Goal: Find specific page/section: Find specific page/section

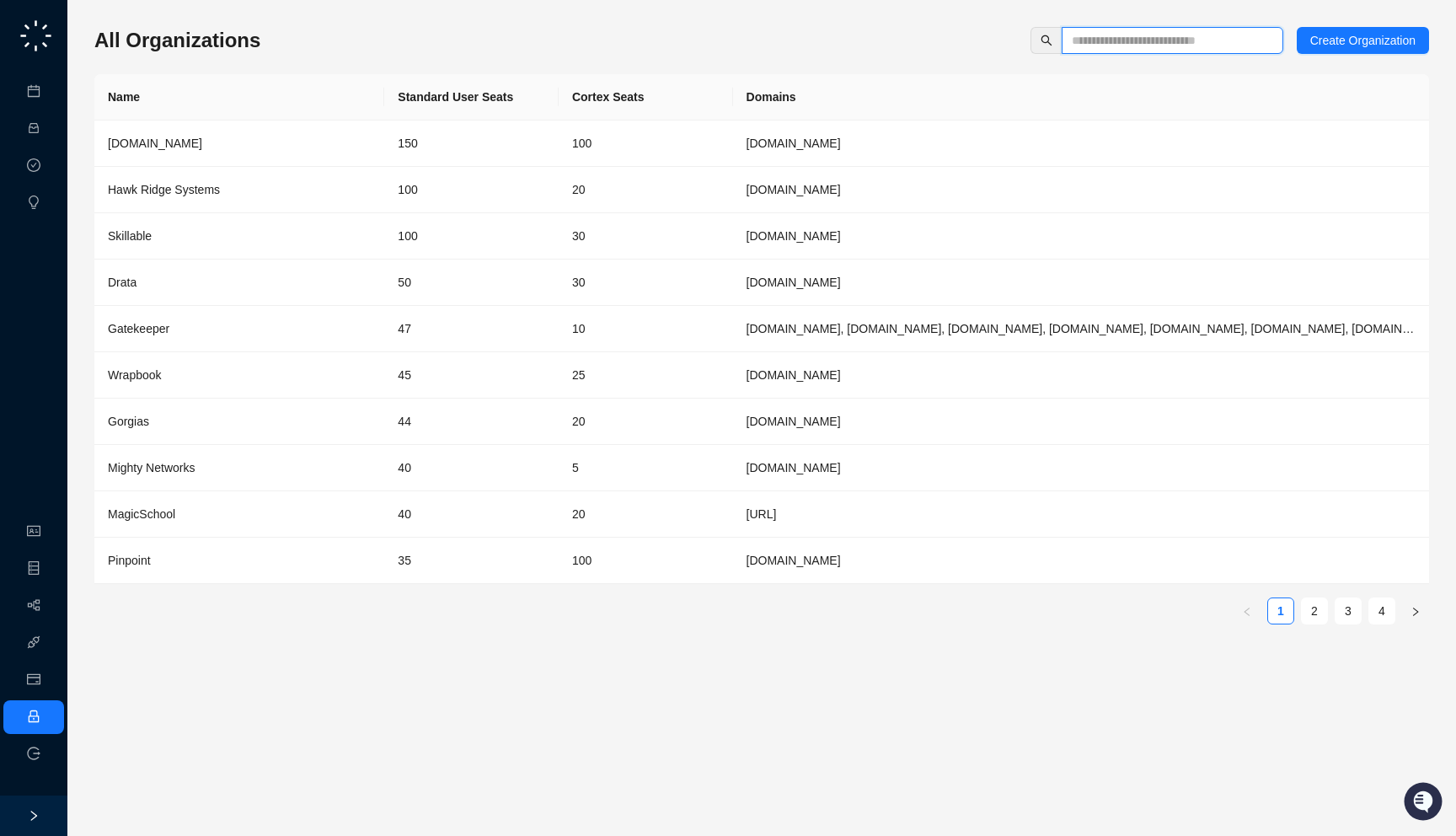
click at [1210, 39] on input "text" at bounding box center [1165, 40] width 187 height 18
click at [667, 77] on th "Cortex Seats" at bounding box center [645, 97] width 174 height 47
click at [1404, 611] on button "button" at bounding box center [1415, 611] width 27 height 27
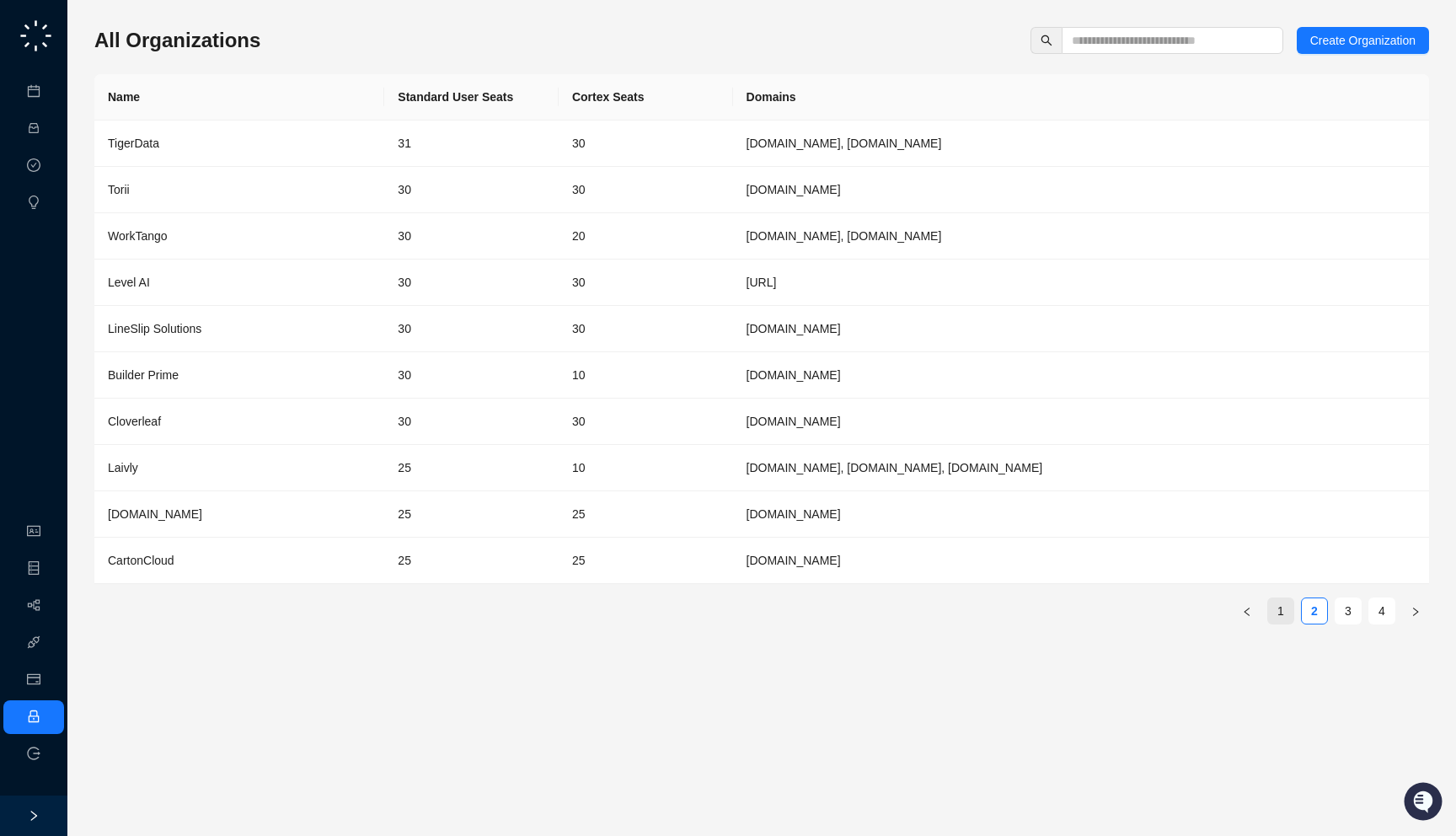
click at [1286, 614] on link "1" at bounding box center [1281, 611] width 26 height 26
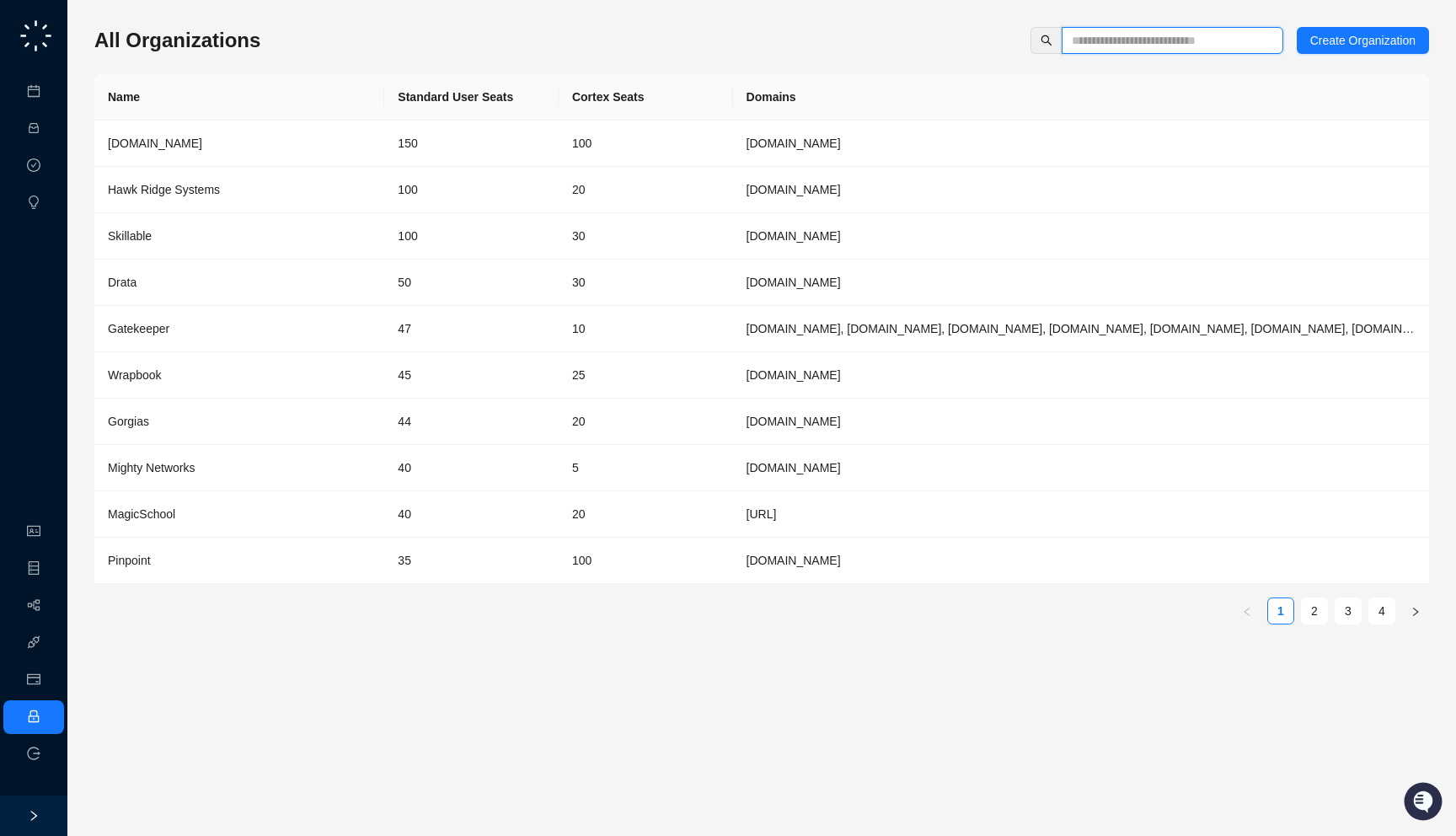
click at [1168, 47] on input "text" at bounding box center [1165, 40] width 187 height 18
click at [1309, 619] on link "2" at bounding box center [1314, 611] width 26 height 26
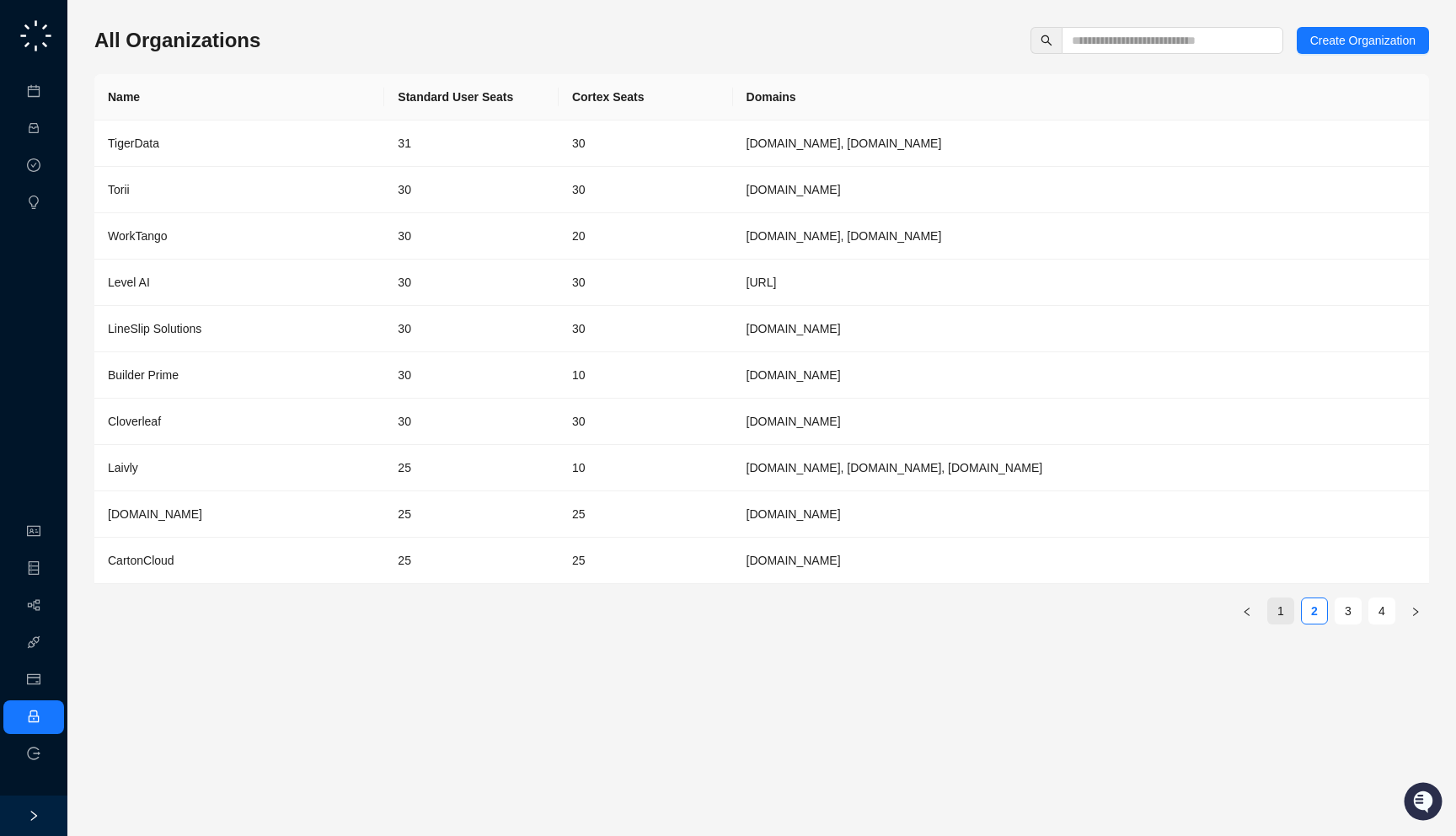
click at [1286, 616] on link "1" at bounding box center [1281, 611] width 26 height 26
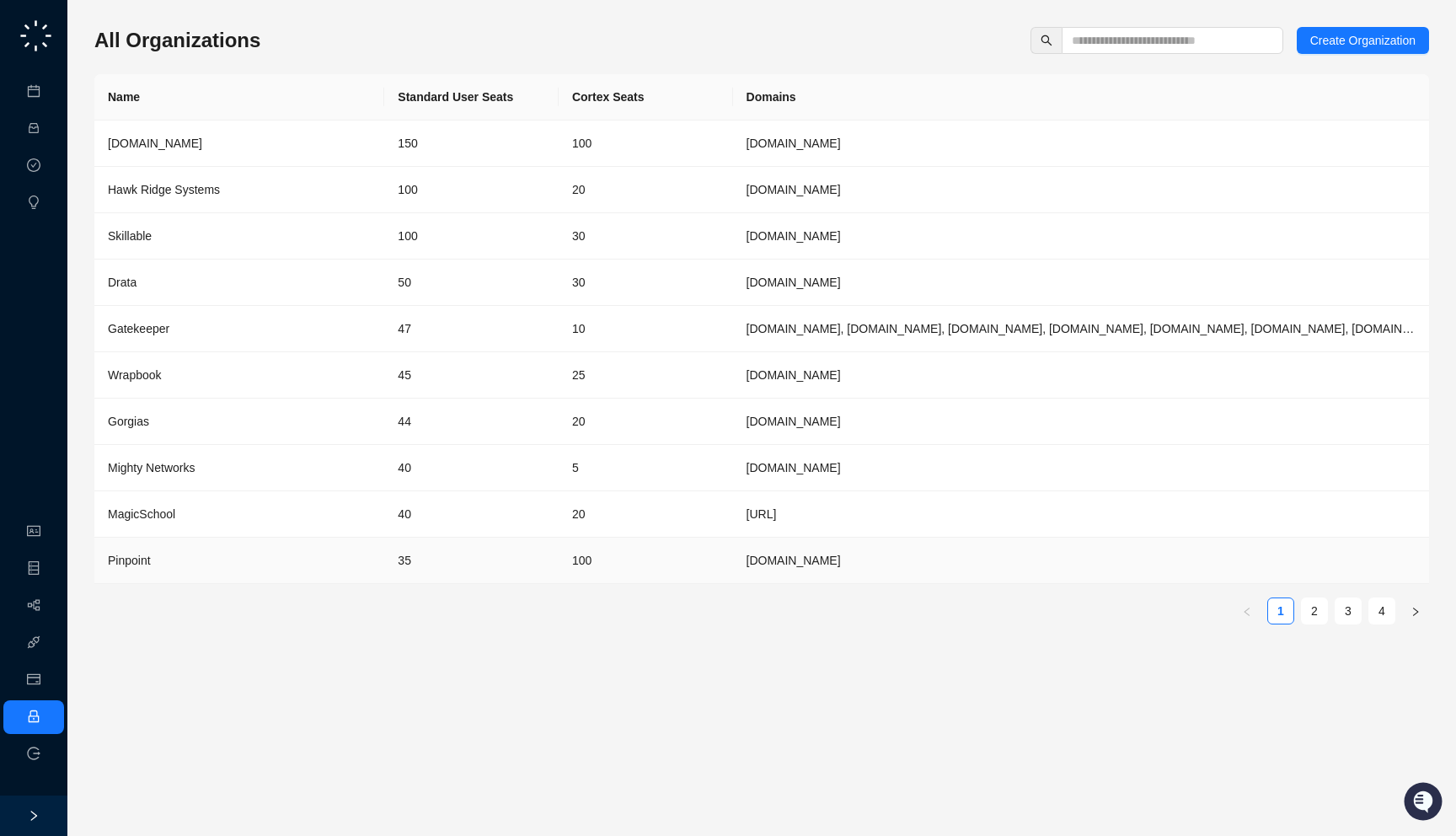
click at [1116, 577] on td "[DOMAIN_NAME]" at bounding box center [1080, 561] width 696 height 47
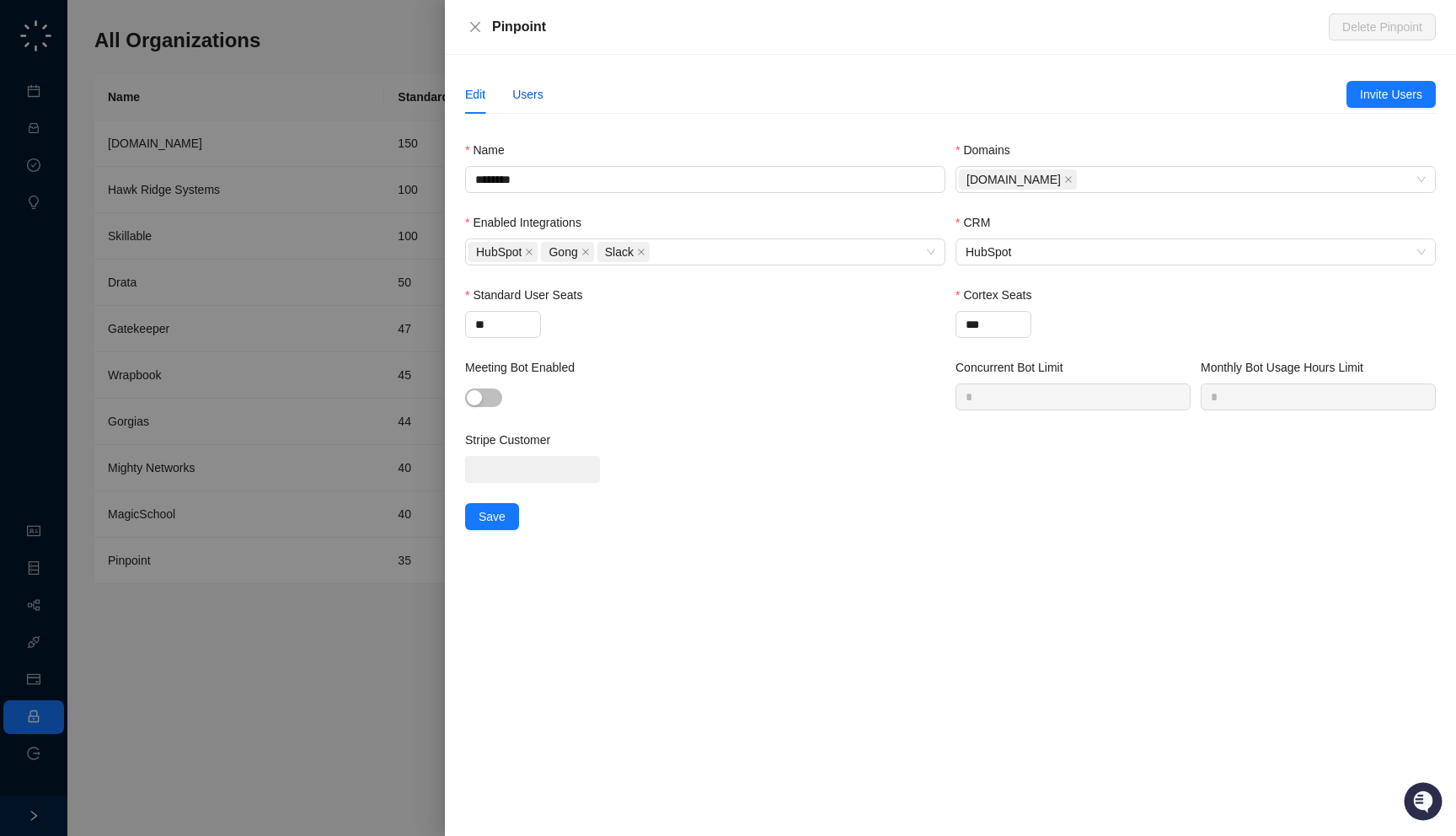
click at [534, 98] on div "Users" at bounding box center [527, 93] width 31 height 18
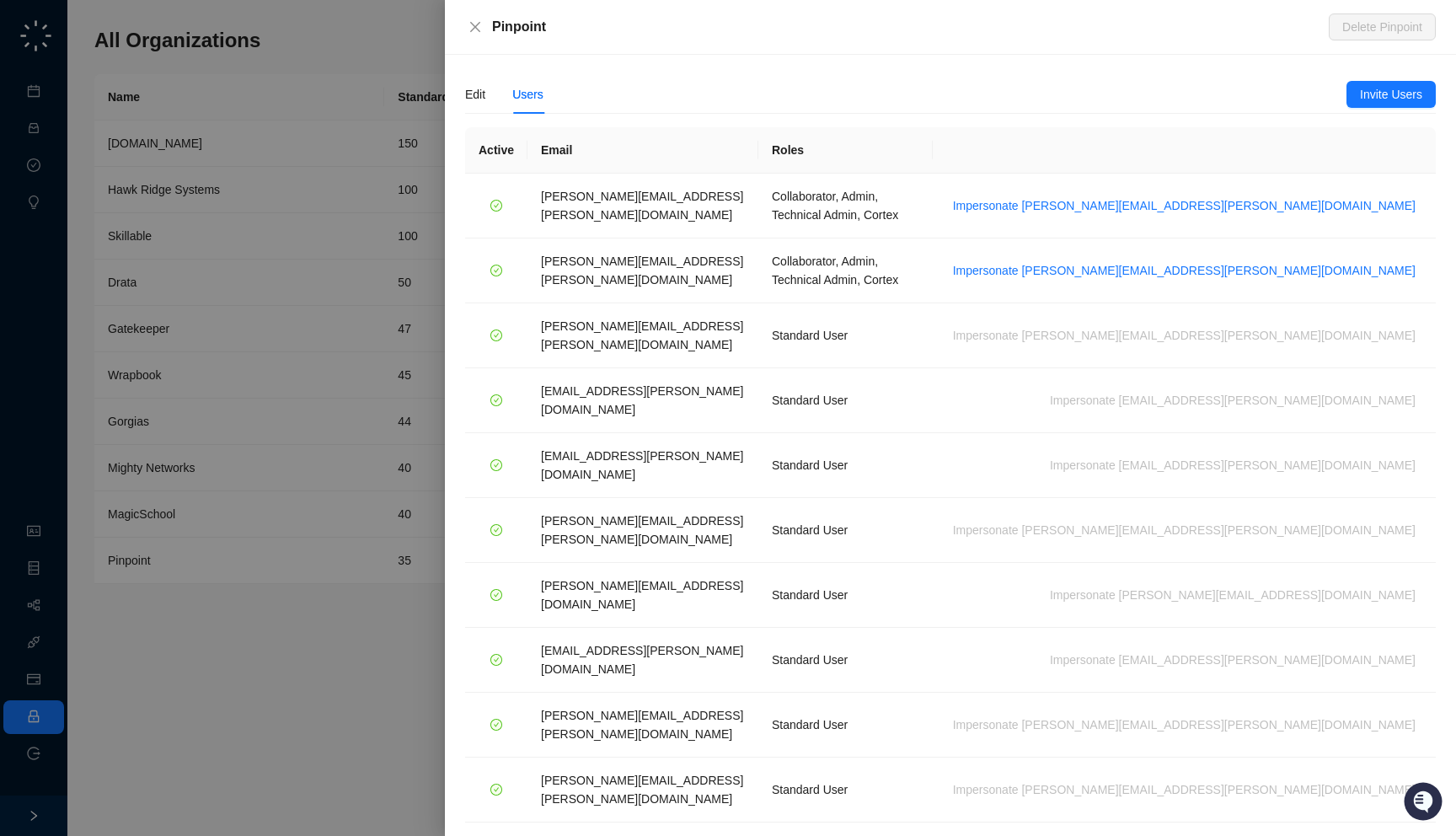
click at [185, 281] on div at bounding box center [728, 418] width 1456 height 836
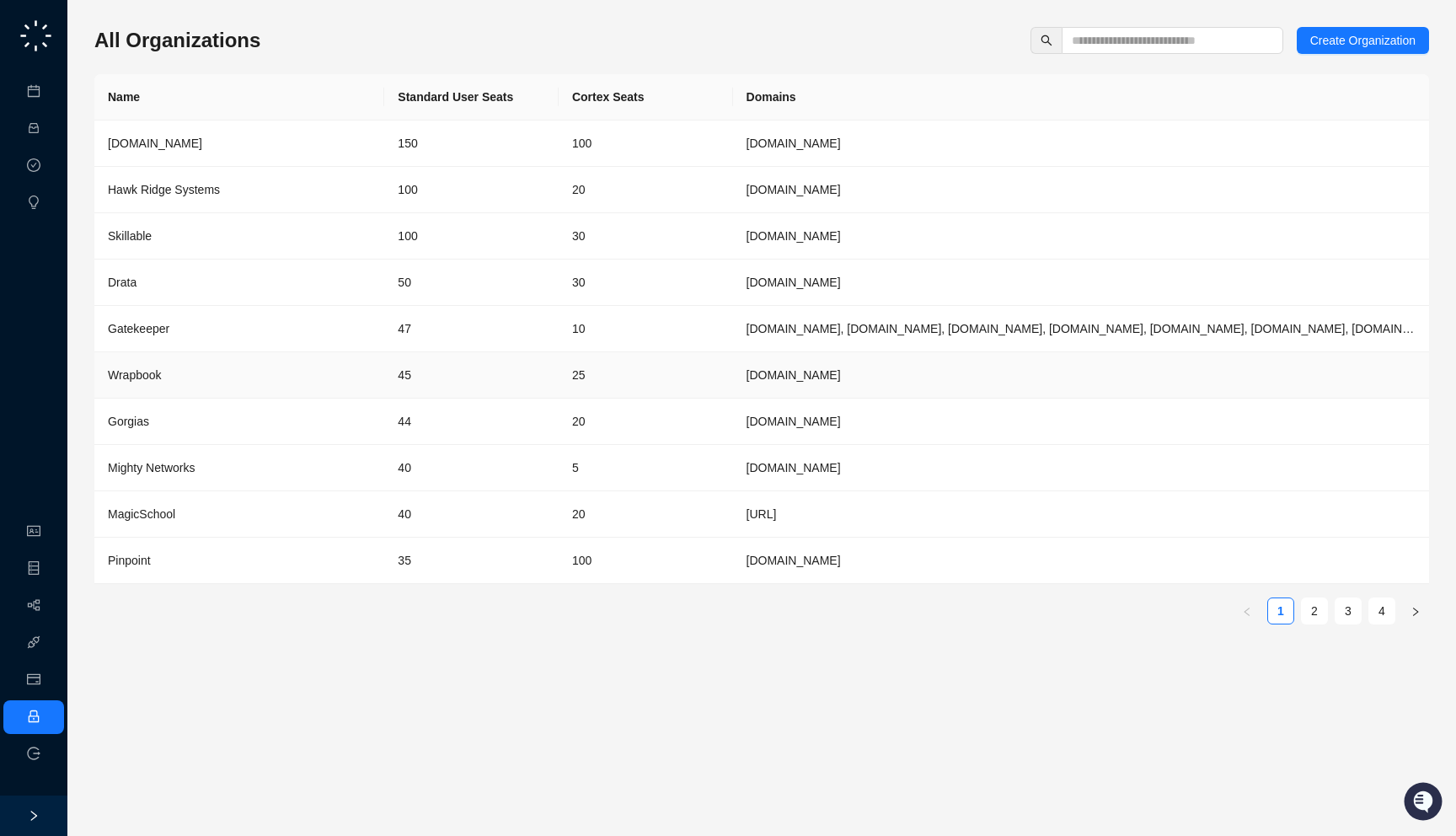
click at [391, 368] on td "45" at bounding box center [471, 375] width 174 height 47
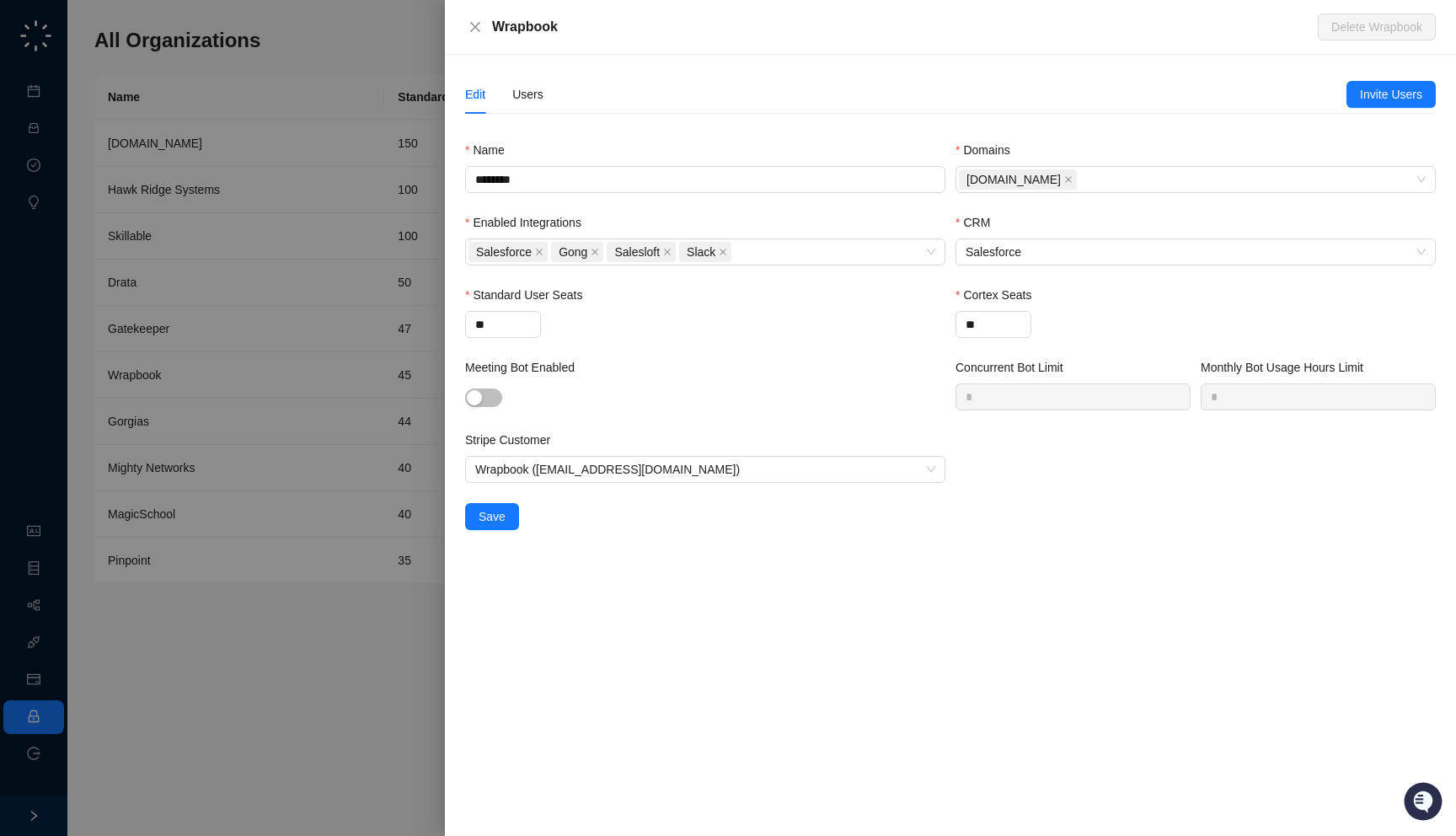
click at [154, 121] on div at bounding box center [728, 418] width 1456 height 836
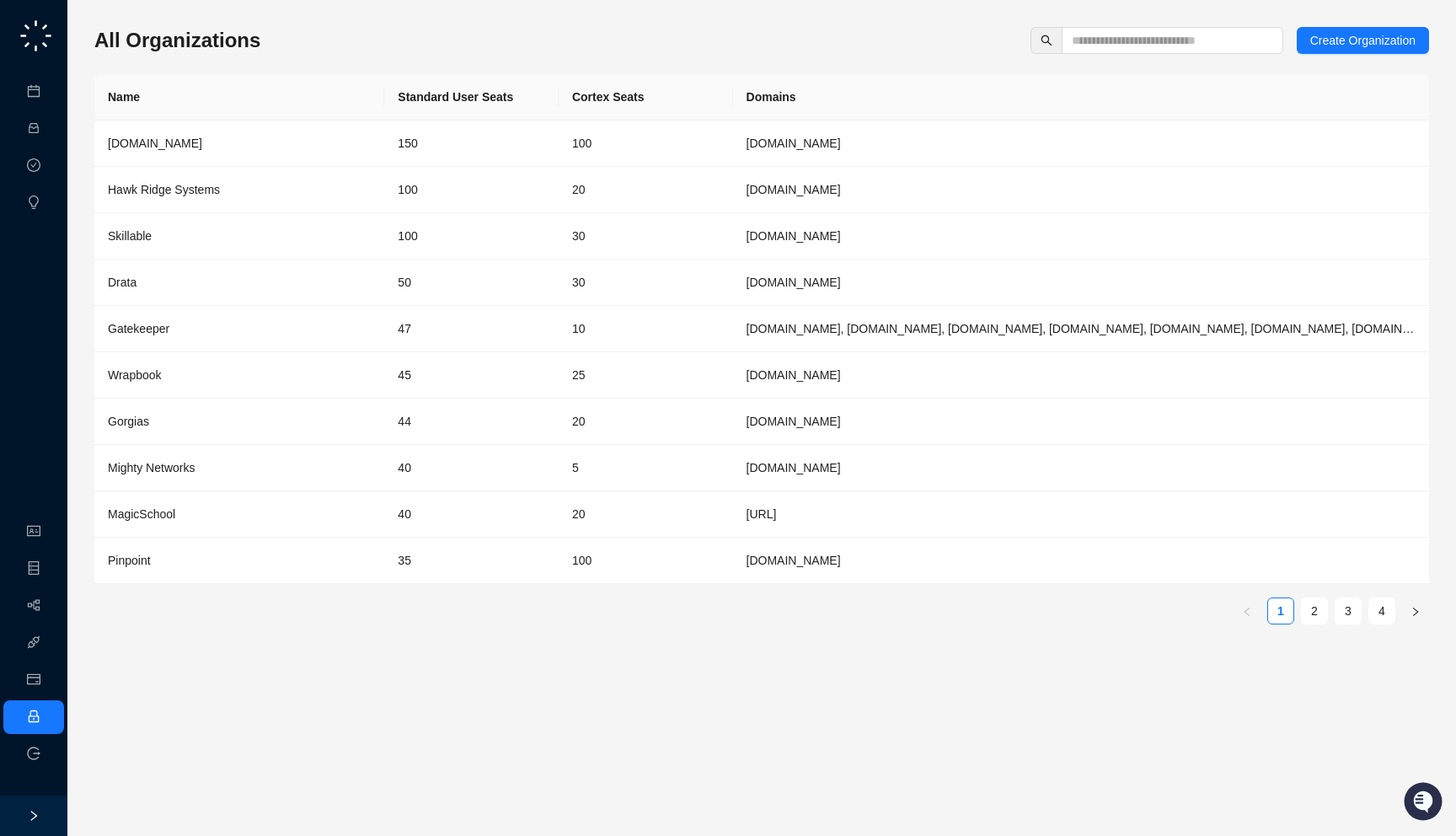
click at [1320, 626] on div "Name Standard User Seats Cortex Seats Domains [DOMAIN_NAME] 150 100 [DOMAIN_NAM…" at bounding box center [761, 356] width 1334 height 564
click at [1320, 622] on link "2" at bounding box center [1314, 611] width 26 height 26
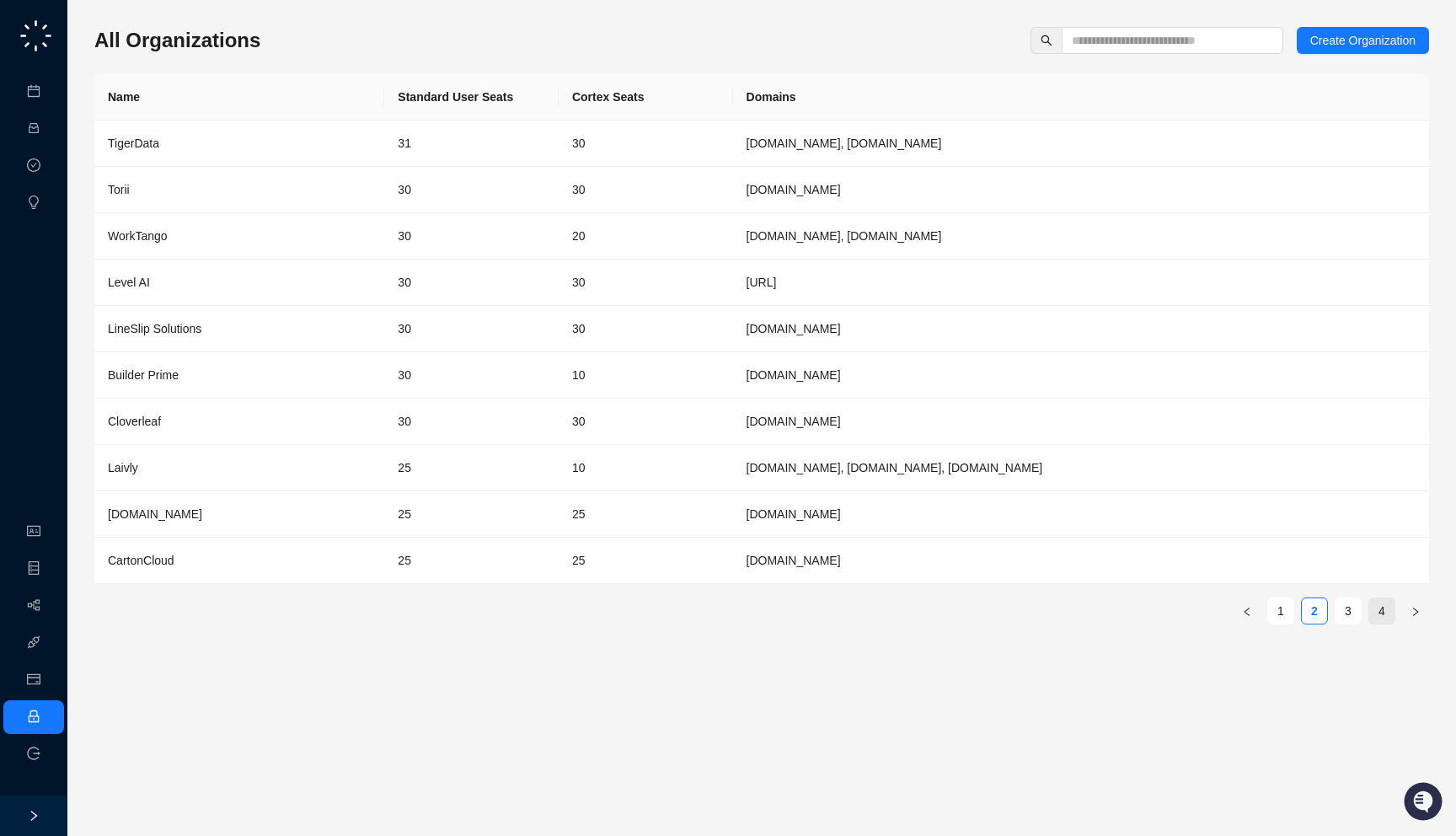
click at [1371, 608] on link "4" at bounding box center [1382, 611] width 26 height 26
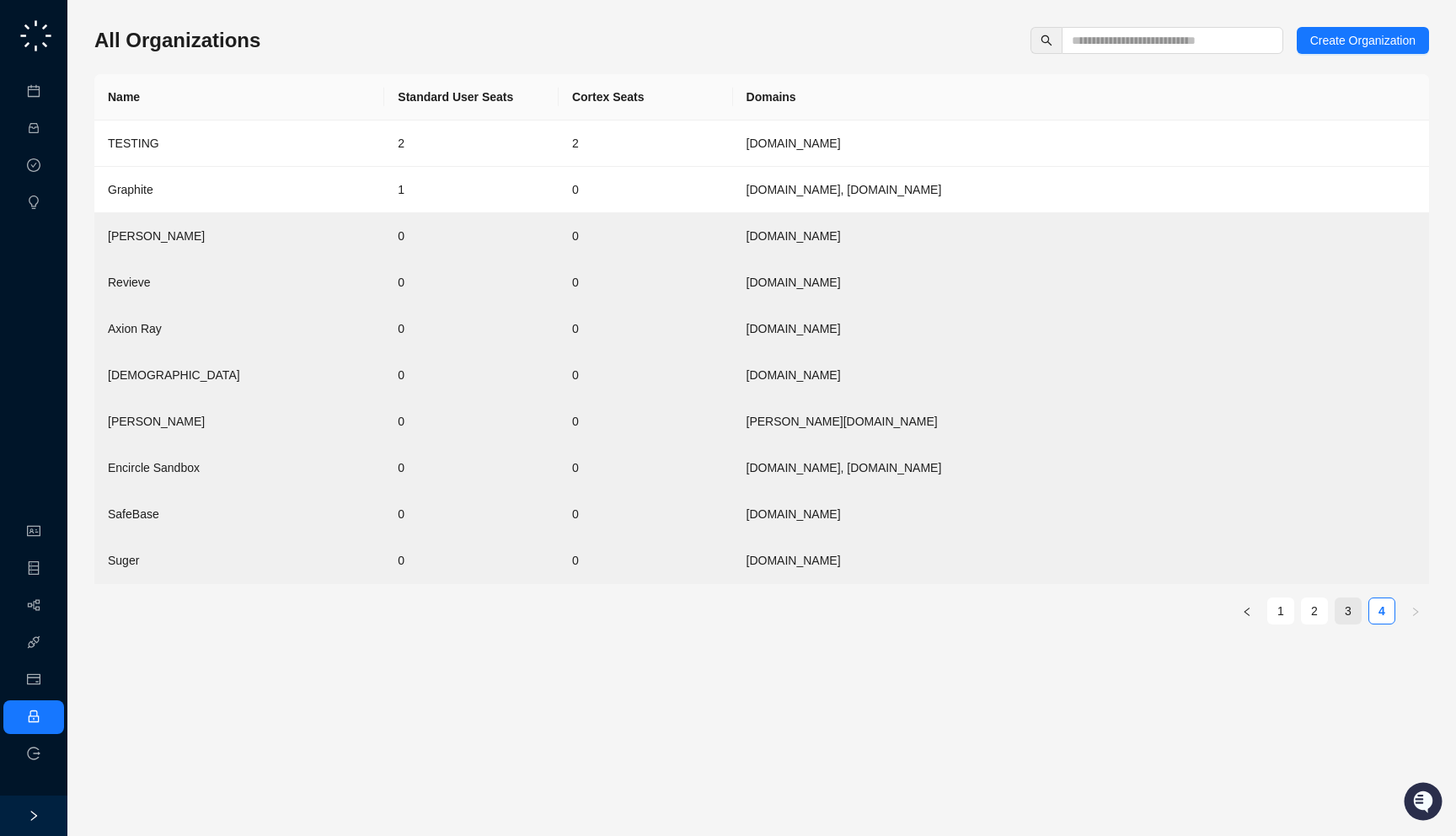
click at [1354, 615] on link "3" at bounding box center [1348, 611] width 26 height 26
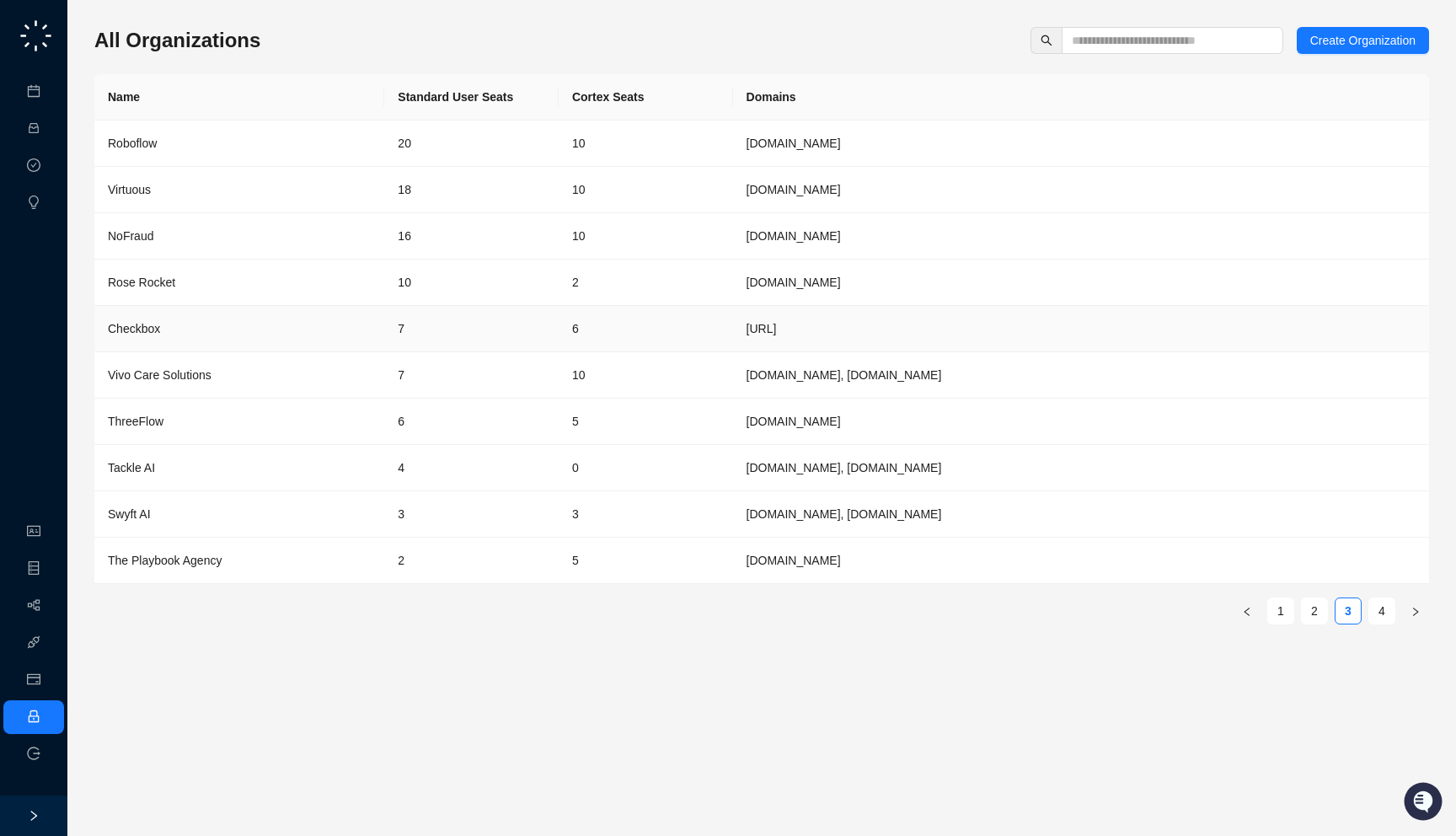
click at [525, 335] on td "7" at bounding box center [471, 328] width 174 height 47
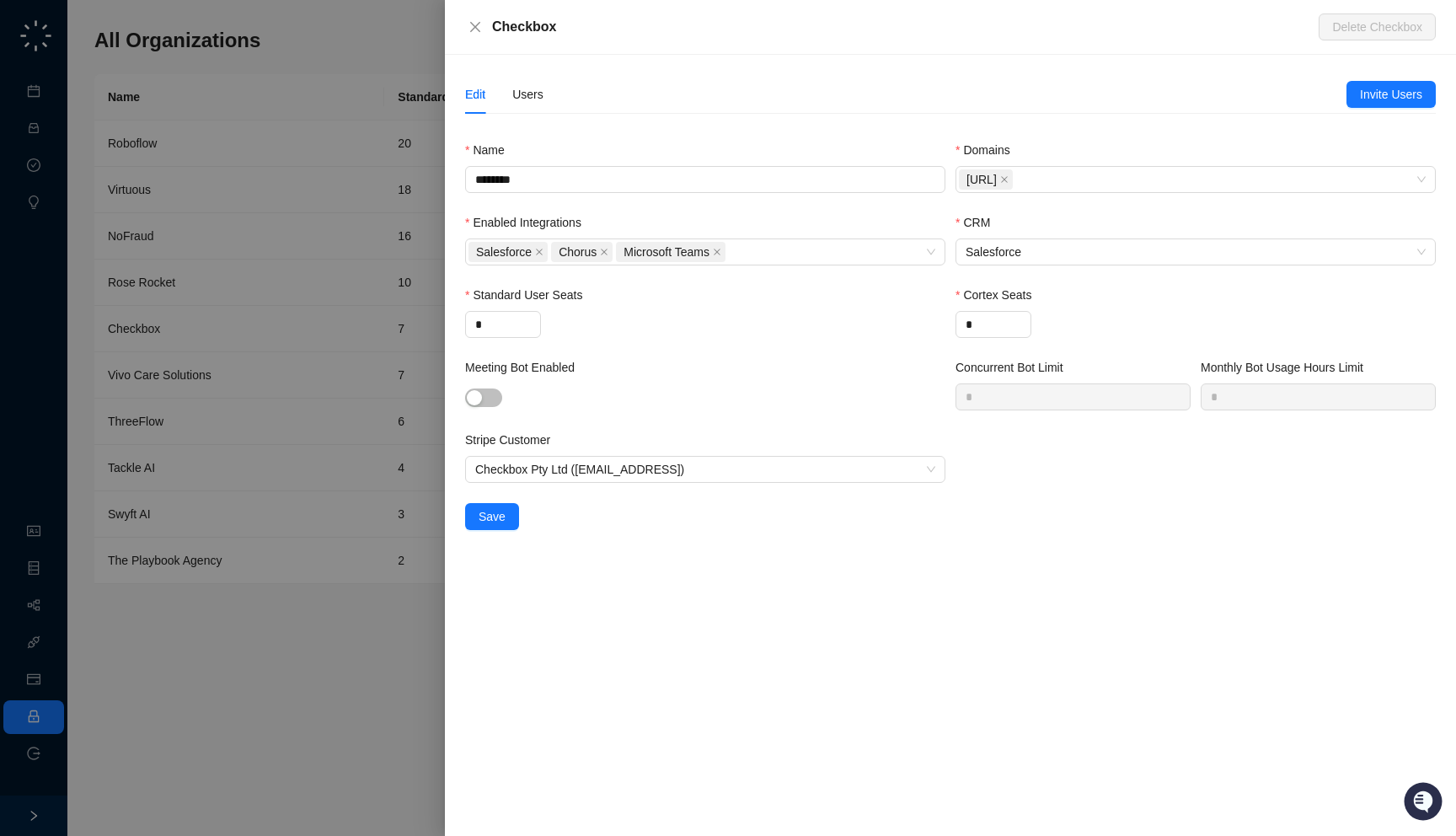
click at [346, 334] on div at bounding box center [728, 418] width 1456 height 836
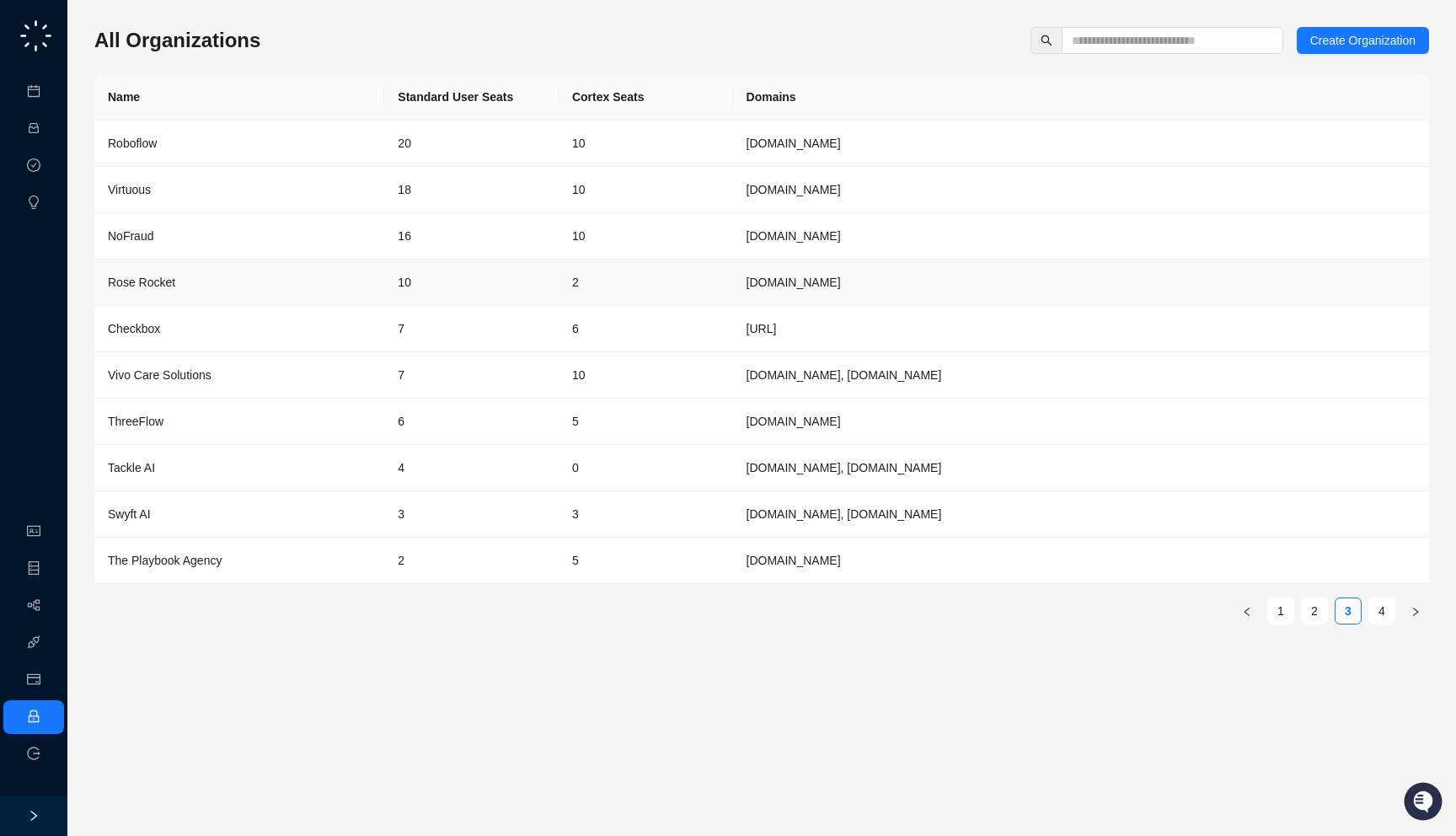
click at [355, 284] on div "Rose Rocket" at bounding box center [239, 282] width 263 height 18
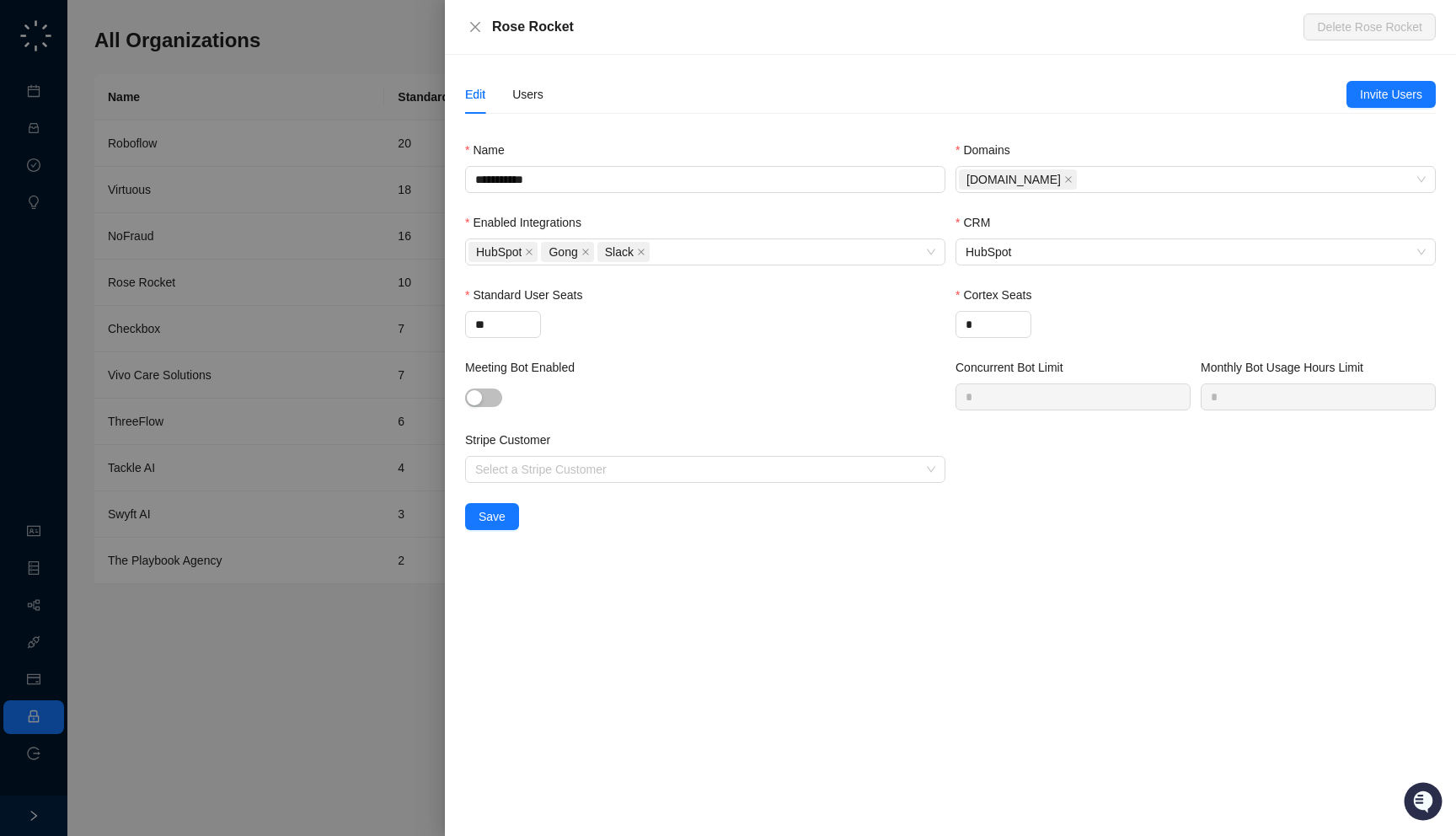
click at [295, 303] on div at bounding box center [728, 418] width 1456 height 836
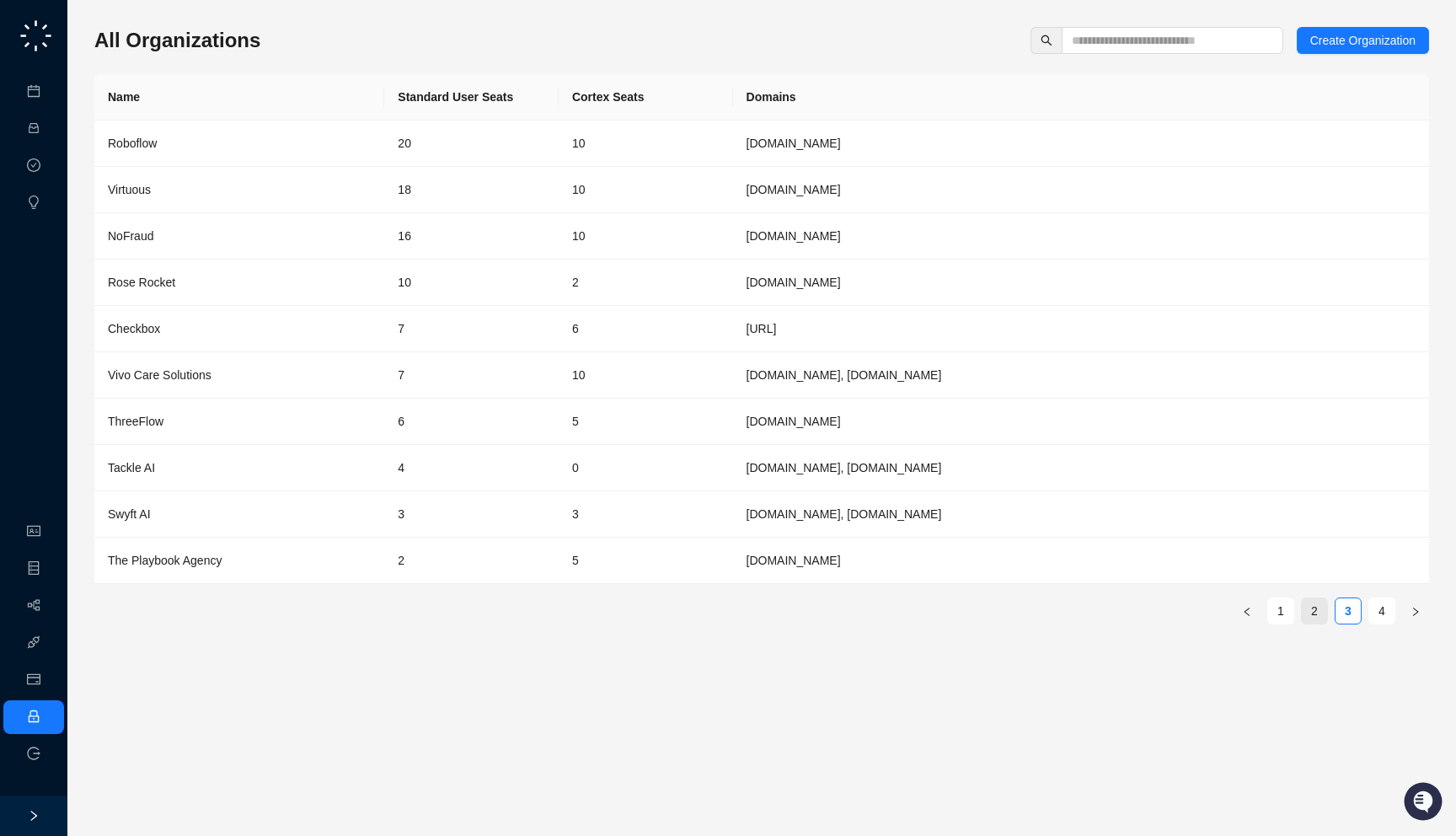
click at [1311, 607] on link "2" at bounding box center [1314, 611] width 26 height 26
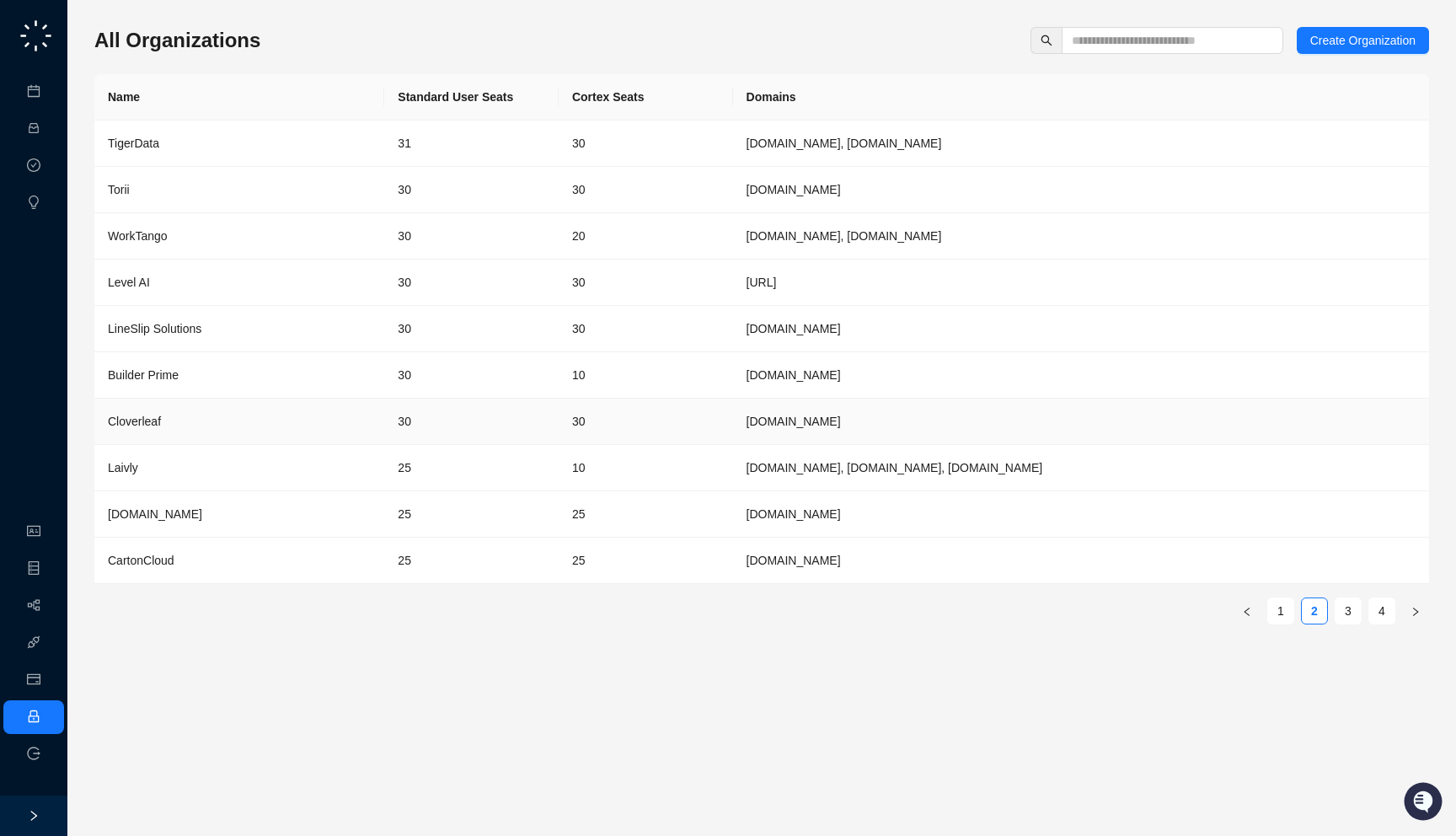
click at [571, 430] on td "30" at bounding box center [645, 422] width 174 height 47
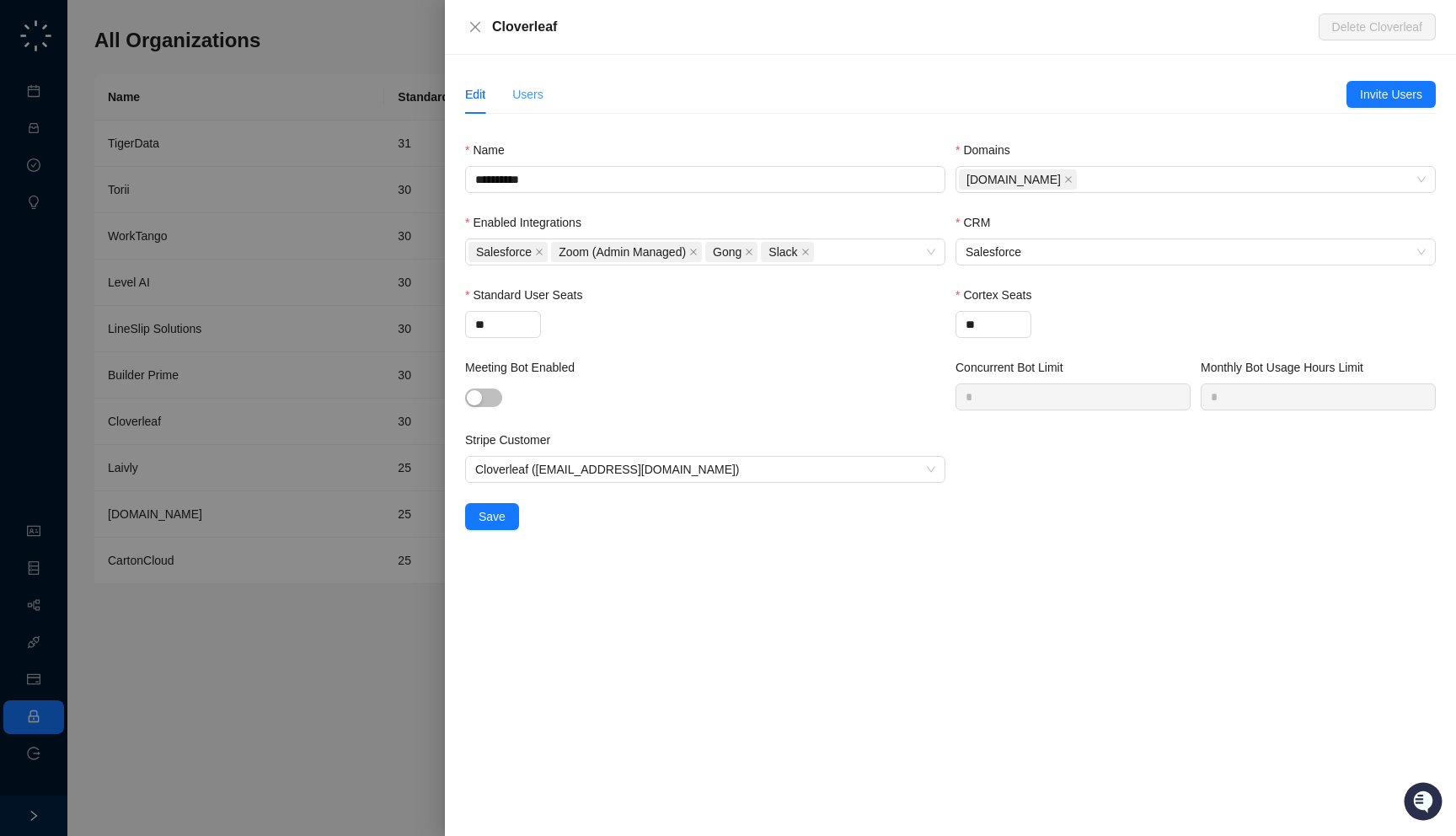
click at [526, 85] on div "Users" at bounding box center [527, 94] width 31 height 39
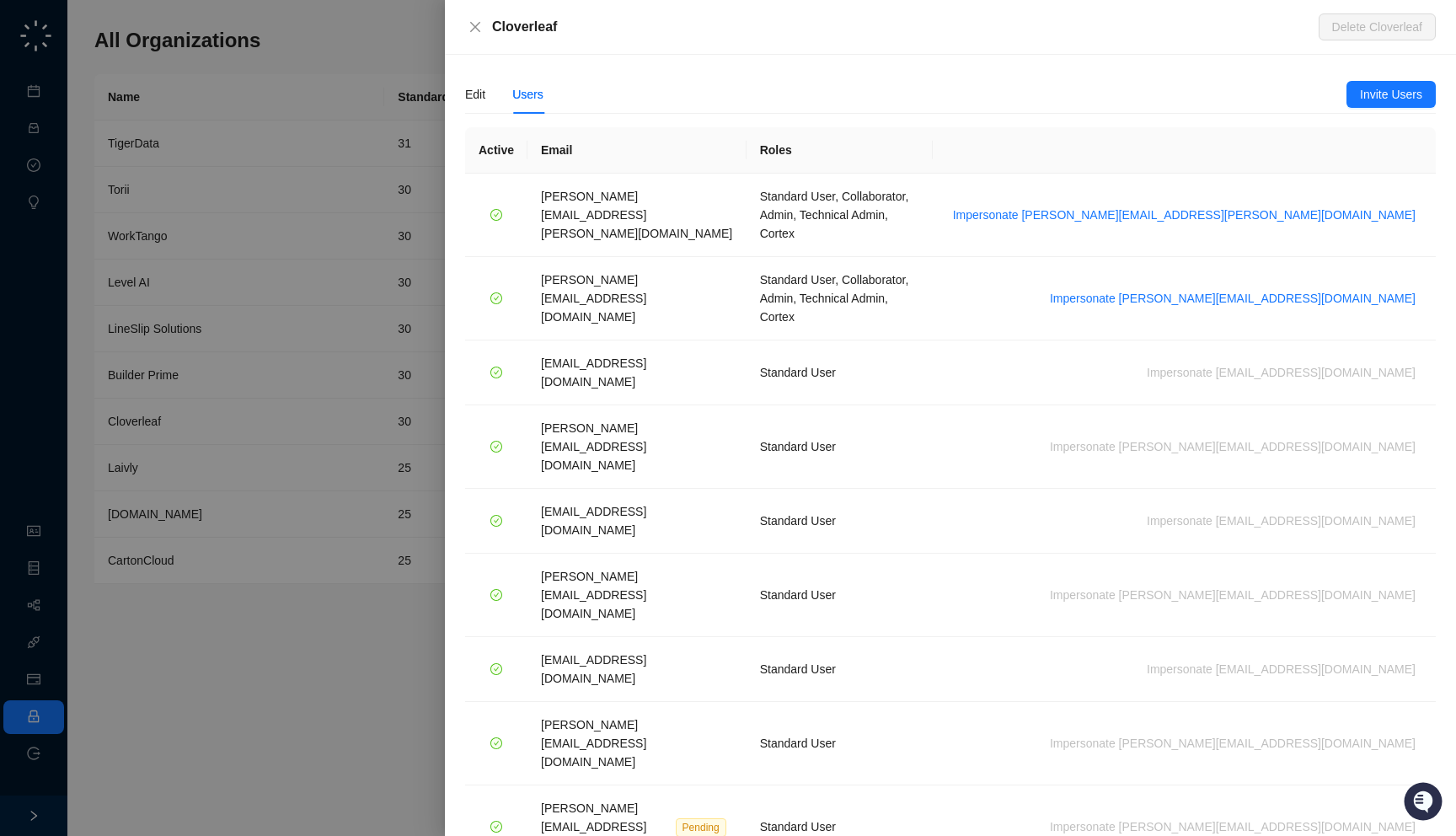
click at [279, 379] on div at bounding box center [728, 418] width 1456 height 836
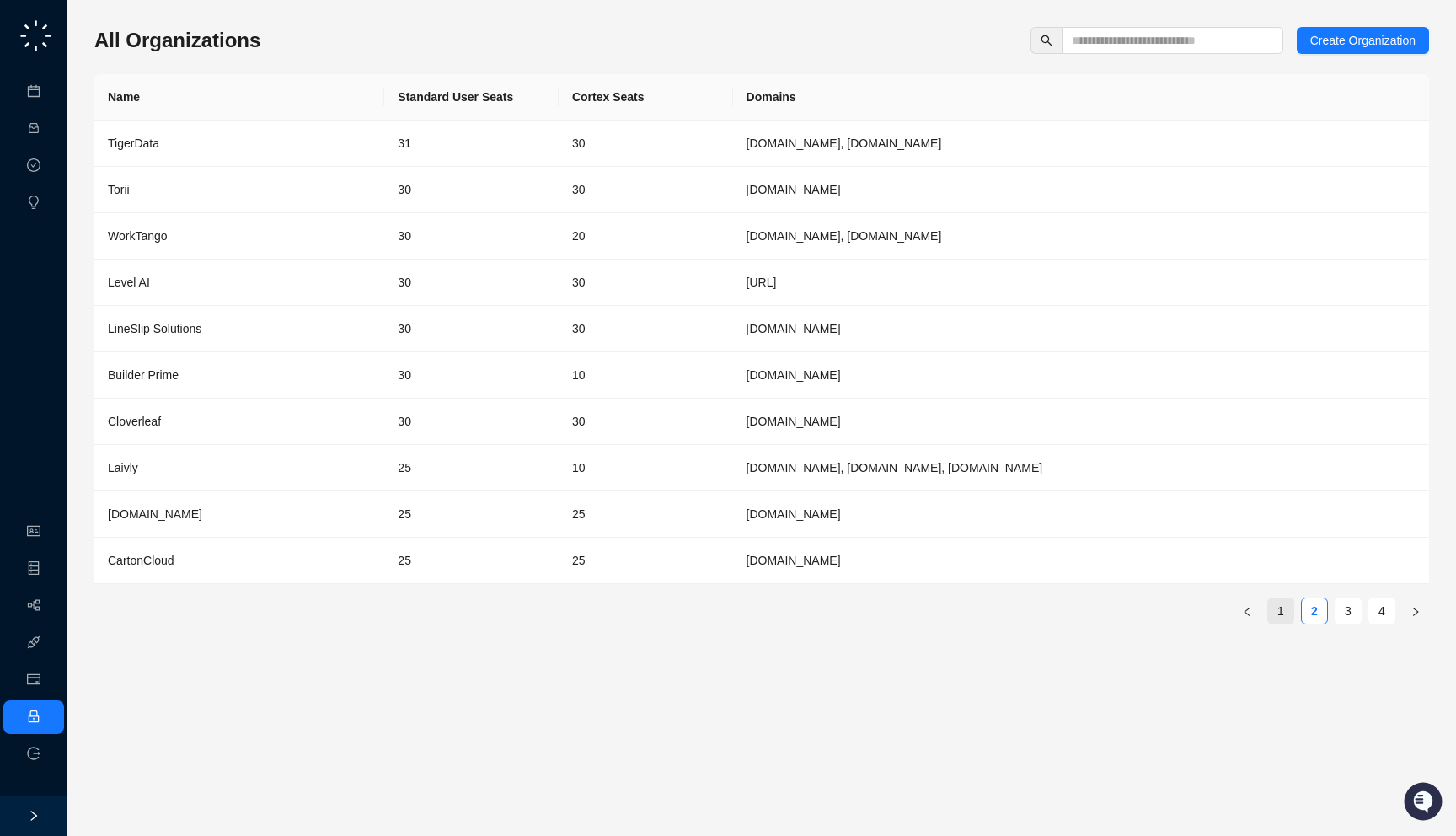
click at [1292, 610] on link "1" at bounding box center [1281, 611] width 26 height 26
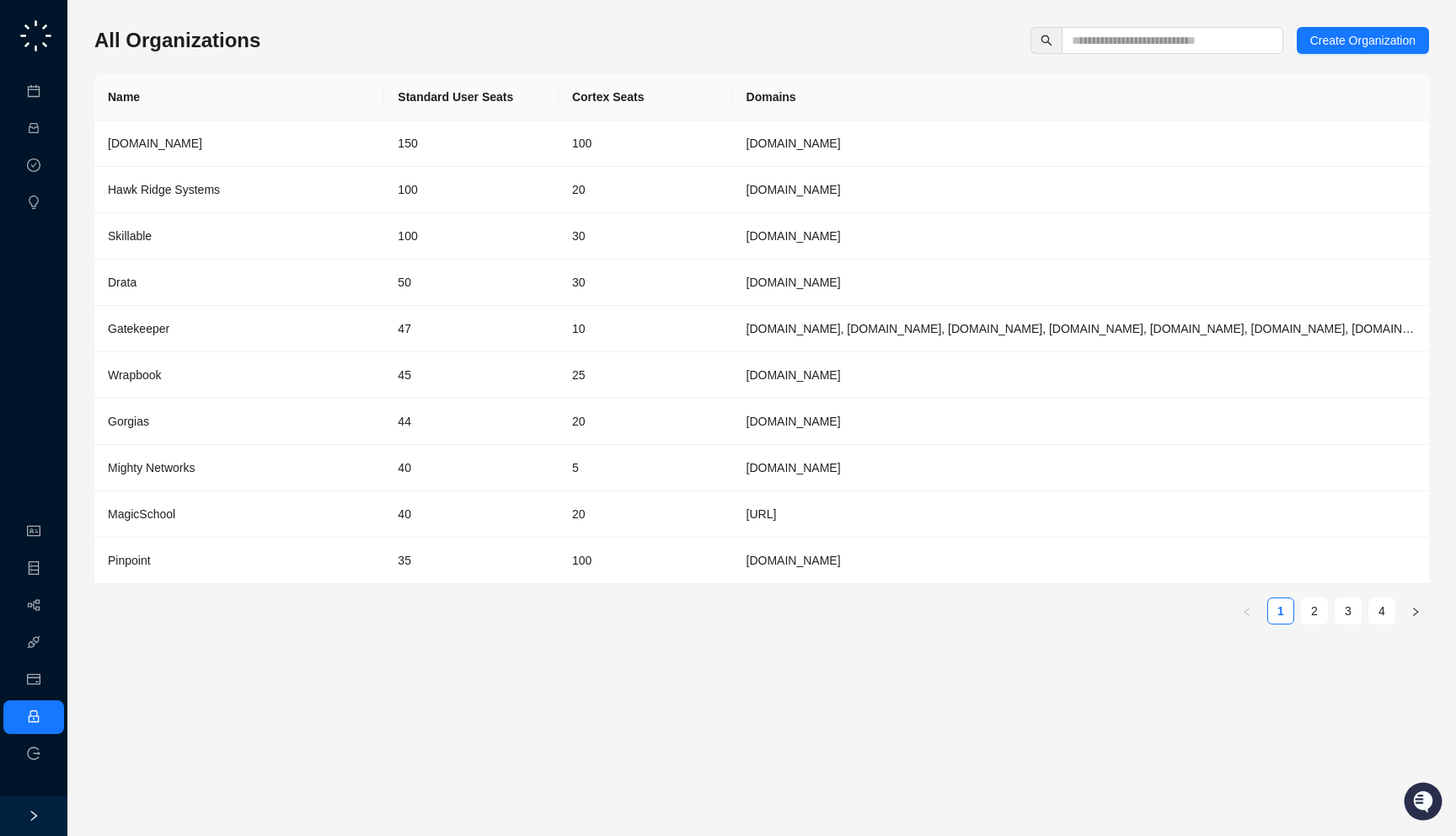
drag, startPoint x: 283, startPoint y: 22, endPoint x: 292, endPoint y: 13, distance: 12.7
click at [292, 13] on div "All Organizations Create Organization Name Standard User Seats Cortex Seats Dom…" at bounding box center [761, 418] width 1334 height 809
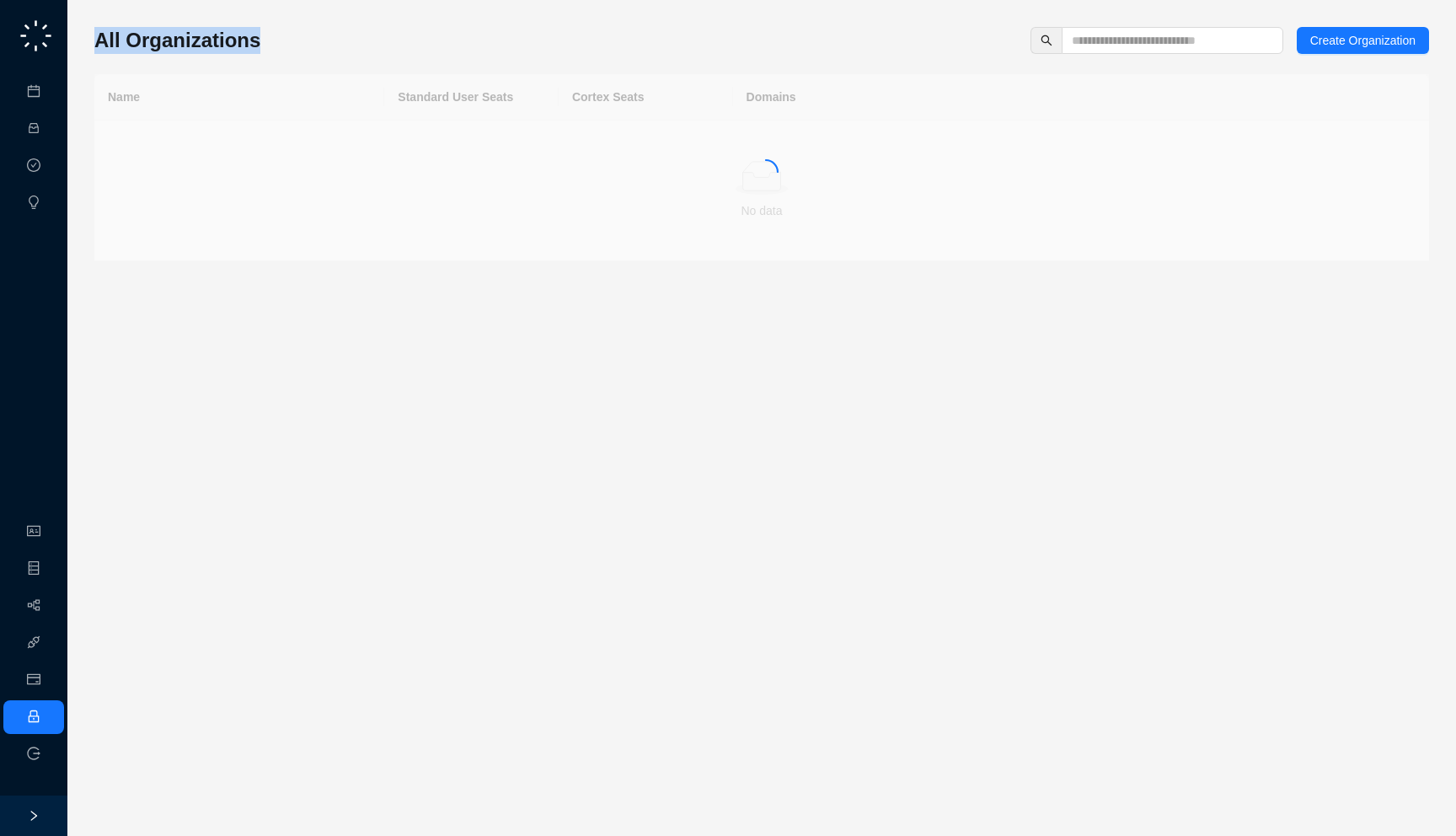
drag, startPoint x: 298, startPoint y: 28, endPoint x: 288, endPoint y: 23, distance: 11.2
click at [288, 23] on div "All Organizations Create Organization Name Standard User Seats Cortex Seats Dom…" at bounding box center [761, 418] width 1334 height 809
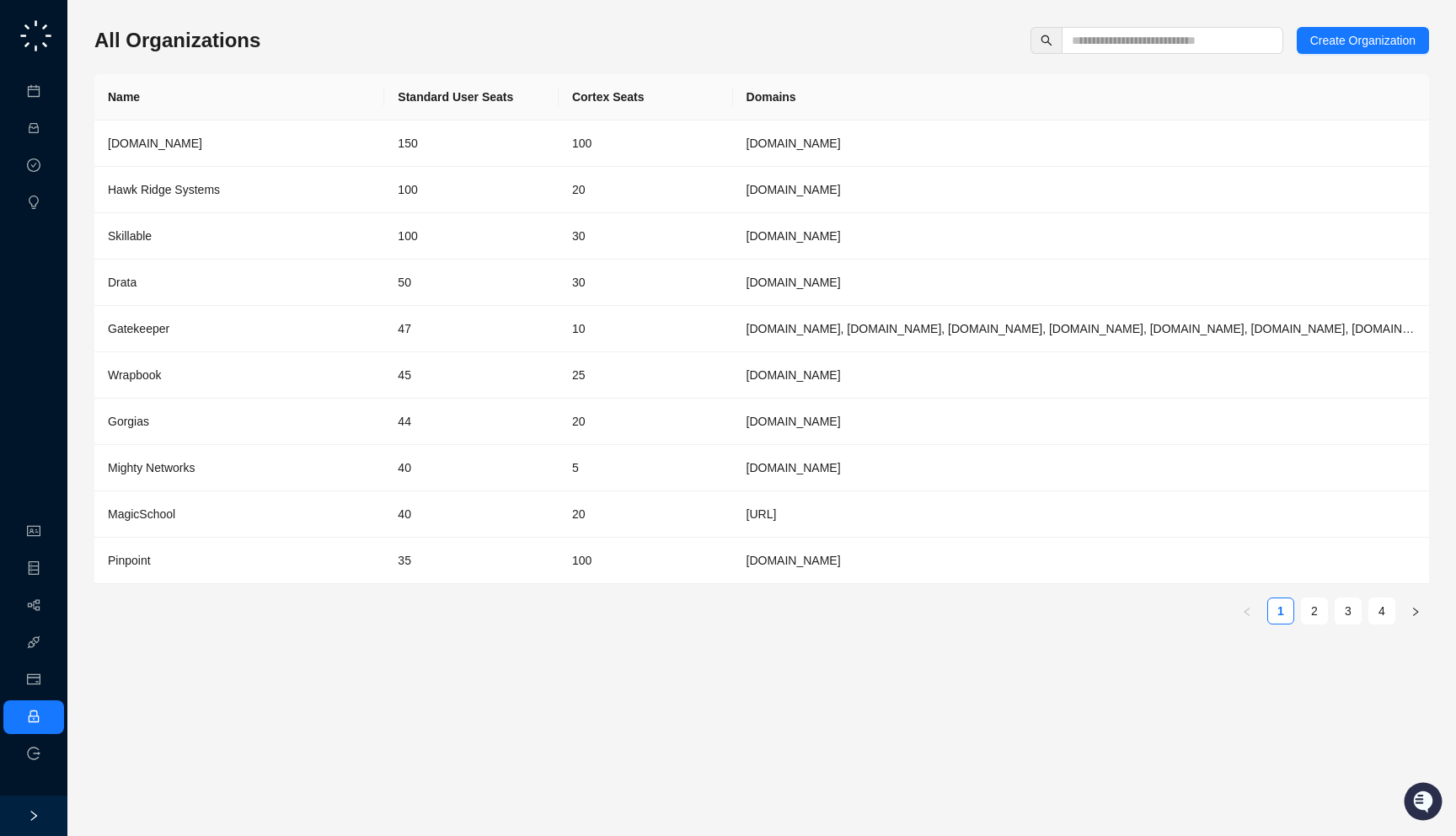
click at [819, 47] on div "All Organizations Create Organization" at bounding box center [761, 40] width 1334 height 27
click at [278, 36] on div "All Organizations Create Organization" at bounding box center [761, 40] width 1334 height 27
